Goal: Find specific page/section: Find specific page/section

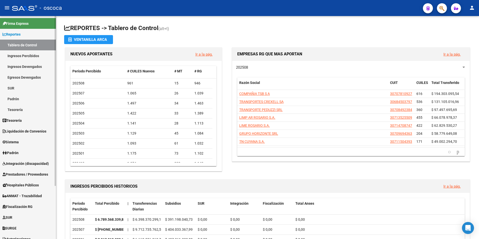
click at [21, 205] on span "Fiscalización RG" at bounding box center [18, 207] width 30 height 6
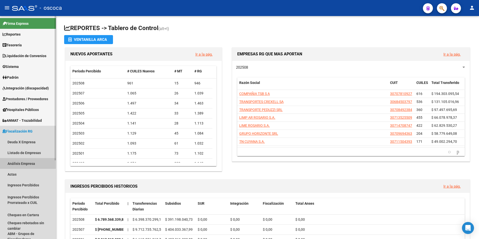
click at [18, 162] on link "Análisis Empresa" at bounding box center [28, 163] width 56 height 11
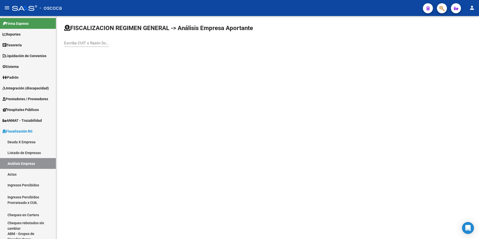
click at [74, 44] on input "Escriba CUIT o Razón Social para buscar" at bounding box center [86, 43] width 45 height 5
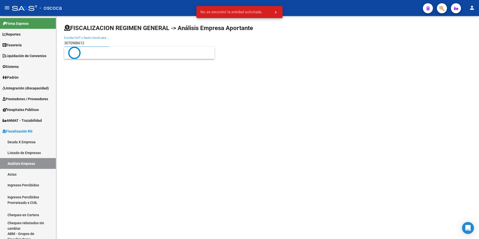
type input "30709886122"
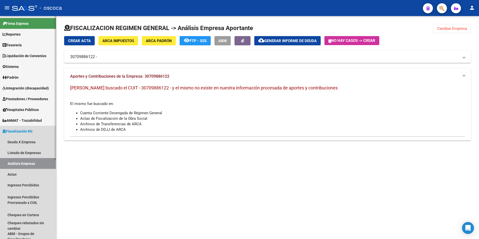
click at [19, 130] on span "Fiscalización RG" at bounding box center [18, 132] width 30 height 6
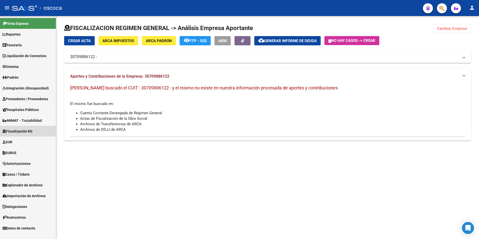
click at [14, 127] on link "Fiscalización RG" at bounding box center [28, 131] width 56 height 11
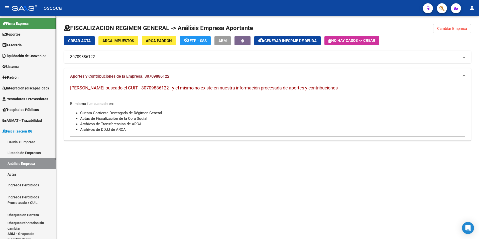
click at [21, 152] on link "Listado de Empresas" at bounding box center [28, 152] width 56 height 11
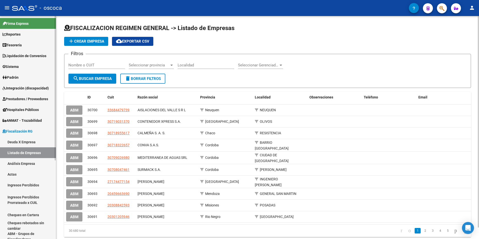
click at [14, 163] on link "Análisis Empresa" at bounding box center [28, 163] width 56 height 11
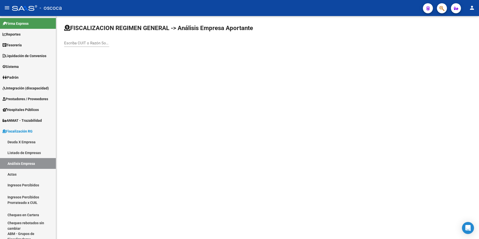
click at [75, 44] on input "Escriba CUIT o Razón Social para buscar" at bounding box center [86, 43] width 45 height 5
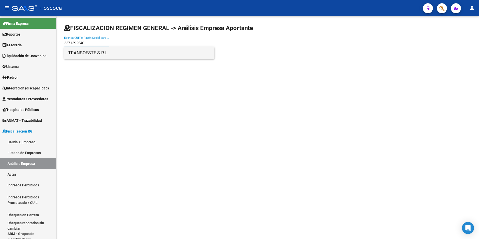
type input "3371392540"
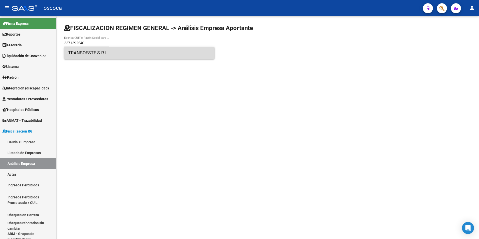
click at [74, 54] on span "TRANSOESTE S.R.L." at bounding box center [139, 53] width 142 height 12
